Goal: Transaction & Acquisition: Purchase product/service

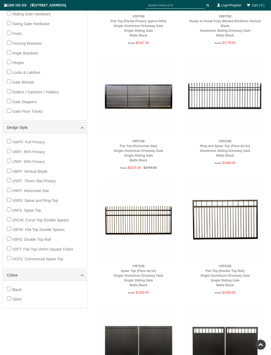
scroll to position [282, 0]
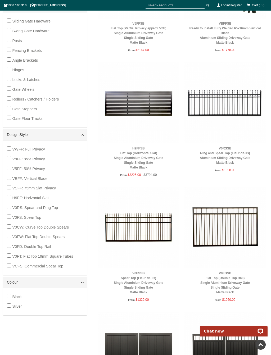
click at [147, 104] on img at bounding box center [138, 102] width 81 height 81
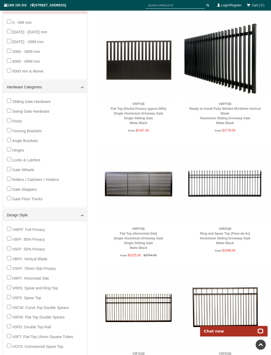
scroll to position [202, 0]
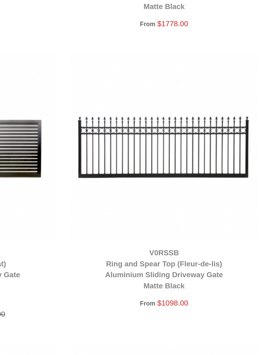
click at [184, 142] on img at bounding box center [224, 182] width 81 height 81
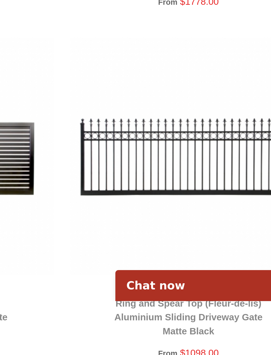
scroll to position [134, 0]
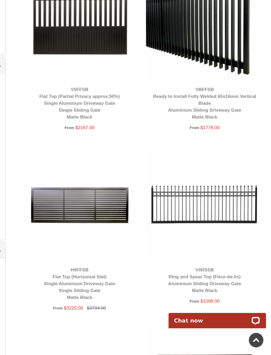
click at [184, 85] on img at bounding box center [224, 125] width 81 height 81
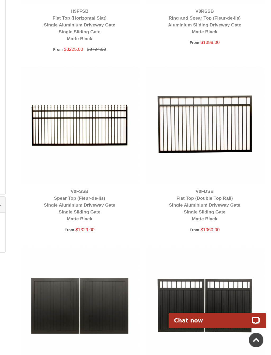
scroll to position [314, 0]
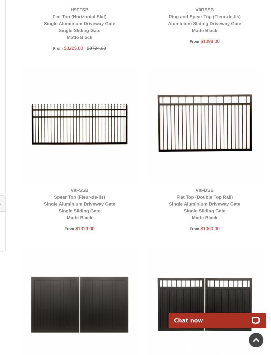
click at [184, 154] on img at bounding box center [224, 194] width 81 height 81
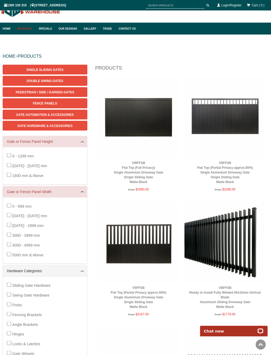
scroll to position [0, 0]
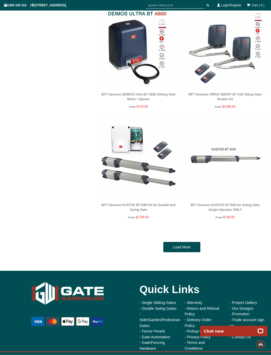
click at [184, 243] on link "Load More" at bounding box center [181, 247] width 37 height 11
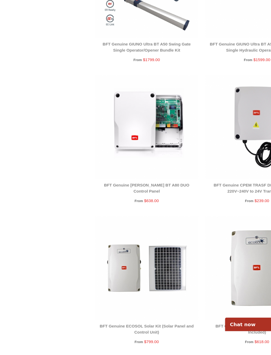
scroll to position [2654, 0]
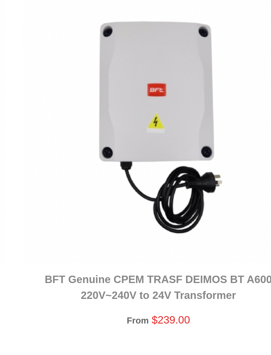
click at [223, 222] on span "$239.00" at bounding box center [228, 224] width 11 height 4
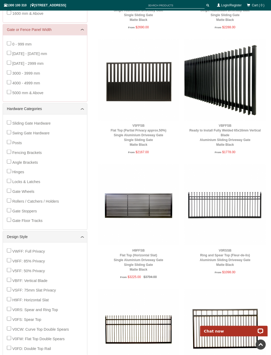
scroll to position [0, 0]
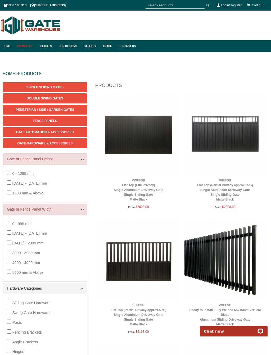
click at [92, 47] on link "Gallery" at bounding box center [90, 46] width 19 height 12
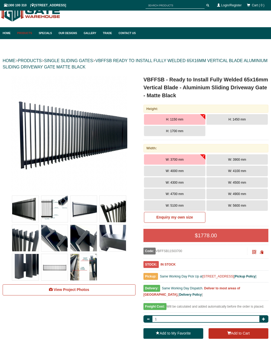
scroll to position [13, 0]
